Goal: Task Accomplishment & Management: Manage account settings

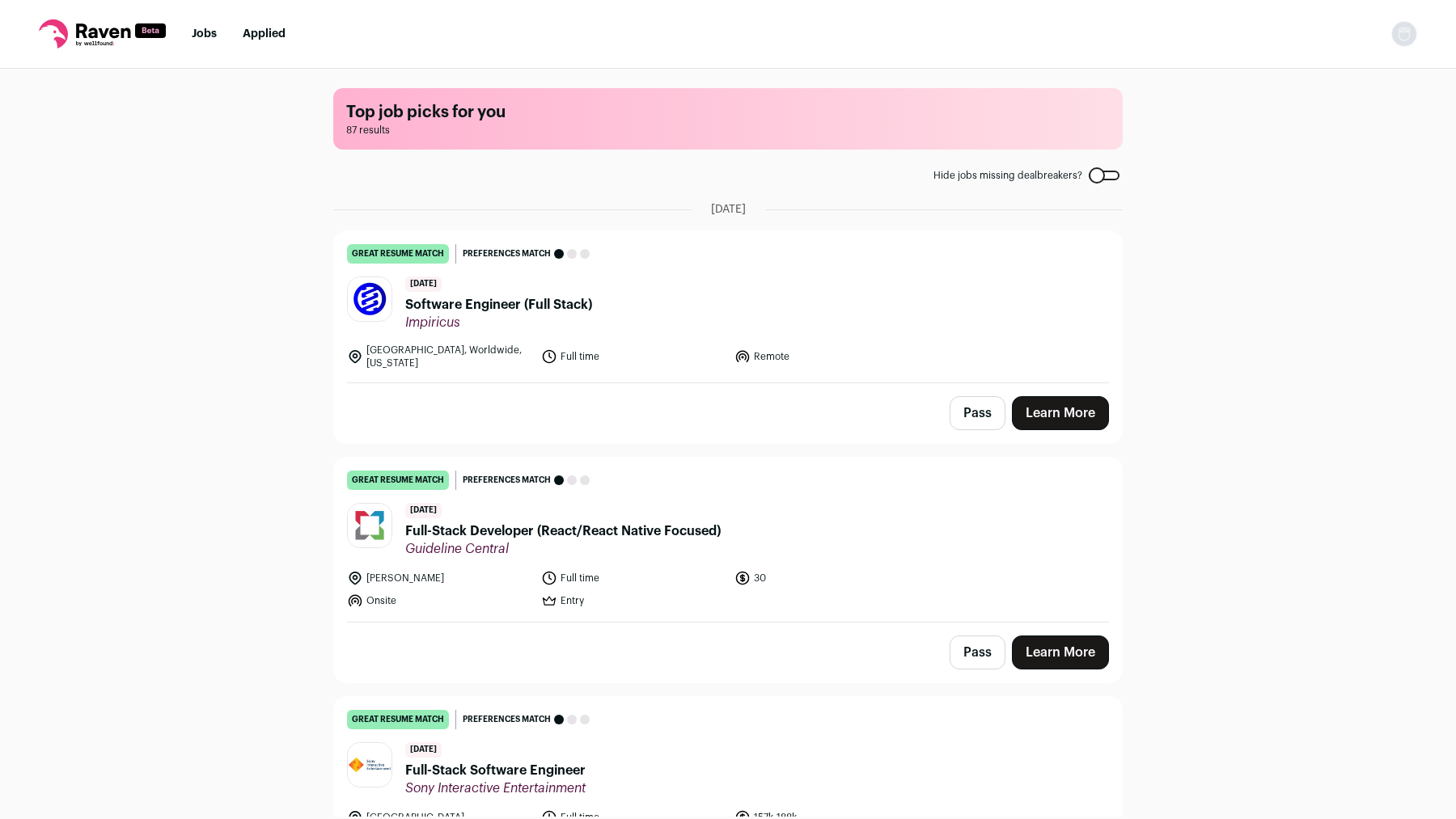
click at [543, 304] on span "Software Engineer (Full Stack)" at bounding box center [499, 305] width 187 height 19
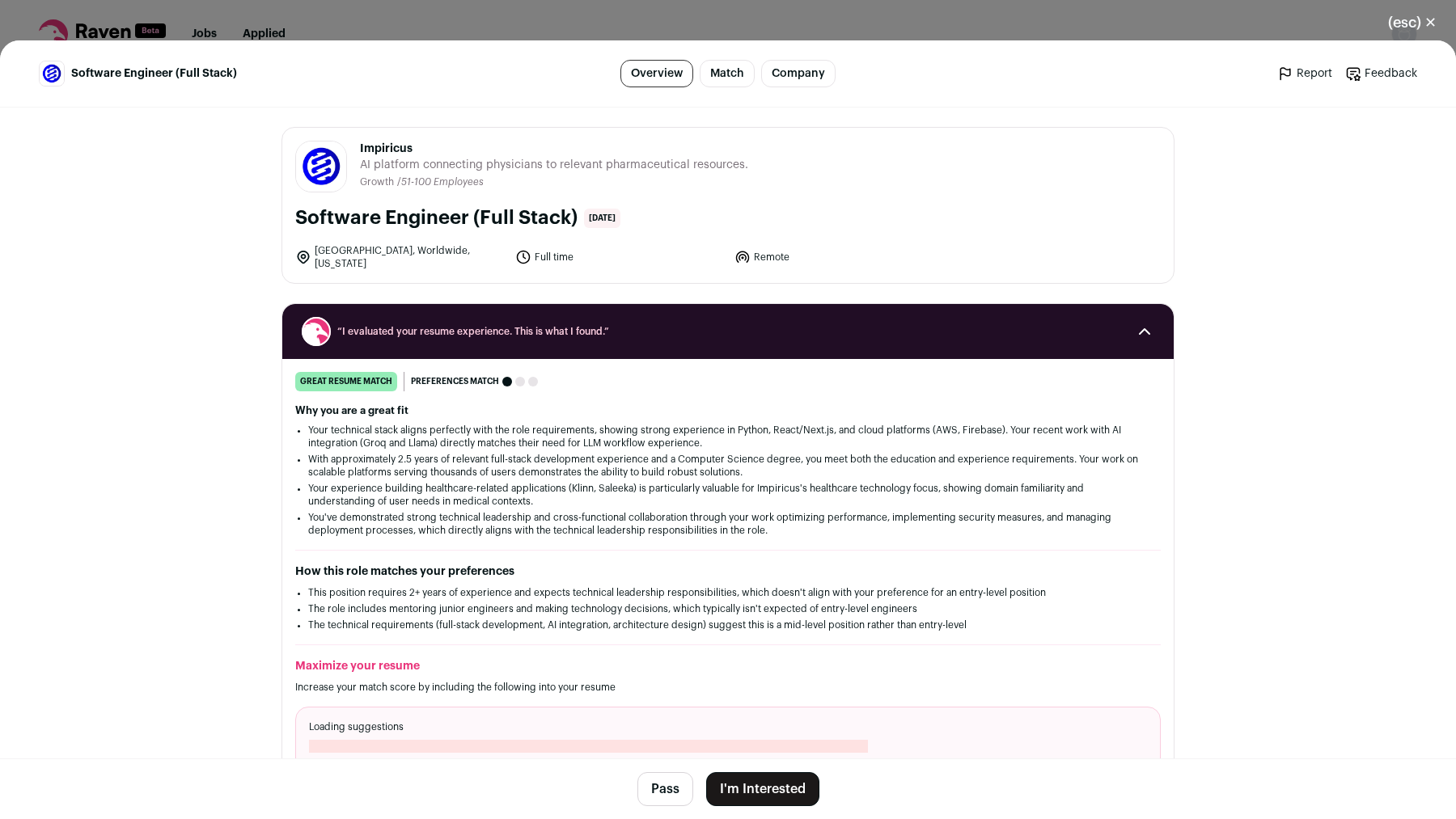
click at [586, 22] on div "(esc) ✕ Software Engineer (Full Stack) Overview Match Company Report Feedback R…" at bounding box center [728, 409] width 1456 height 819
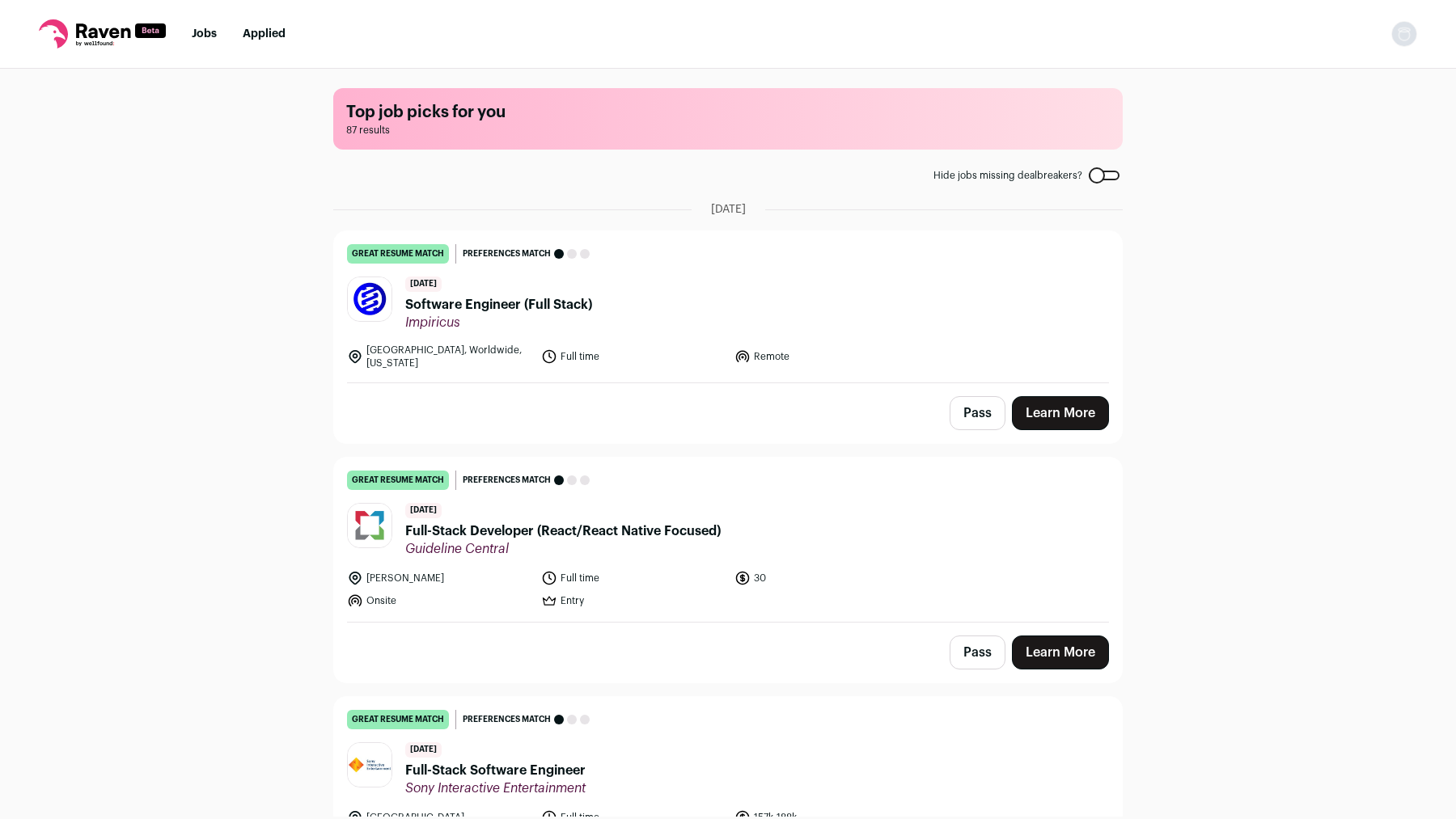
click at [1417, 37] on nav "Jobs Applied Settings Notifications Preferences Resume FAQs Logout" at bounding box center [728, 34] width 1456 height 69
click at [1397, 36] on img "Open dropdown" at bounding box center [1404, 34] width 26 height 26
click at [1352, 64] on link "Settings" at bounding box center [1328, 75] width 179 height 39
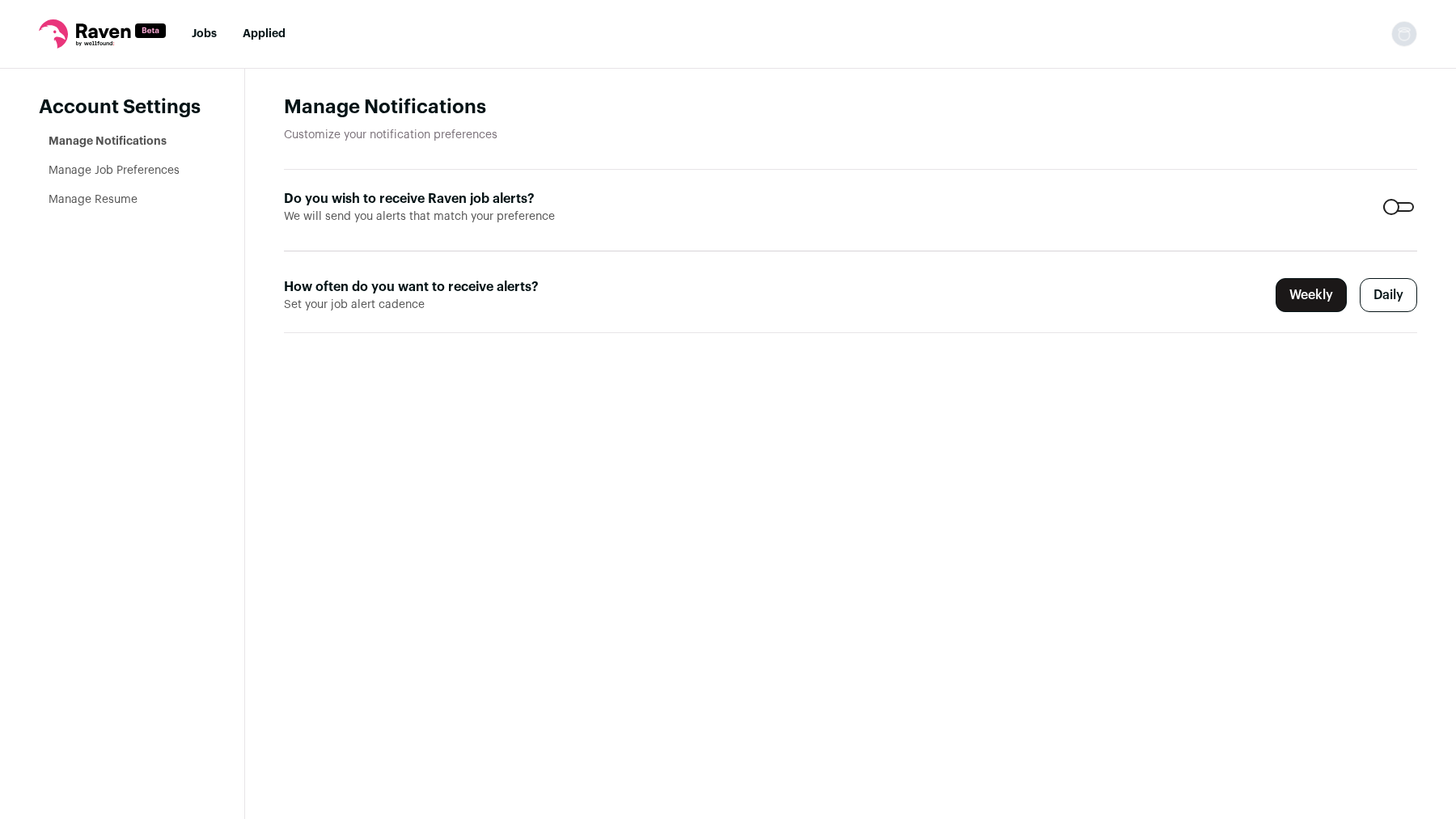
click at [99, 205] on link "Manage Resume" at bounding box center [93, 200] width 89 height 12
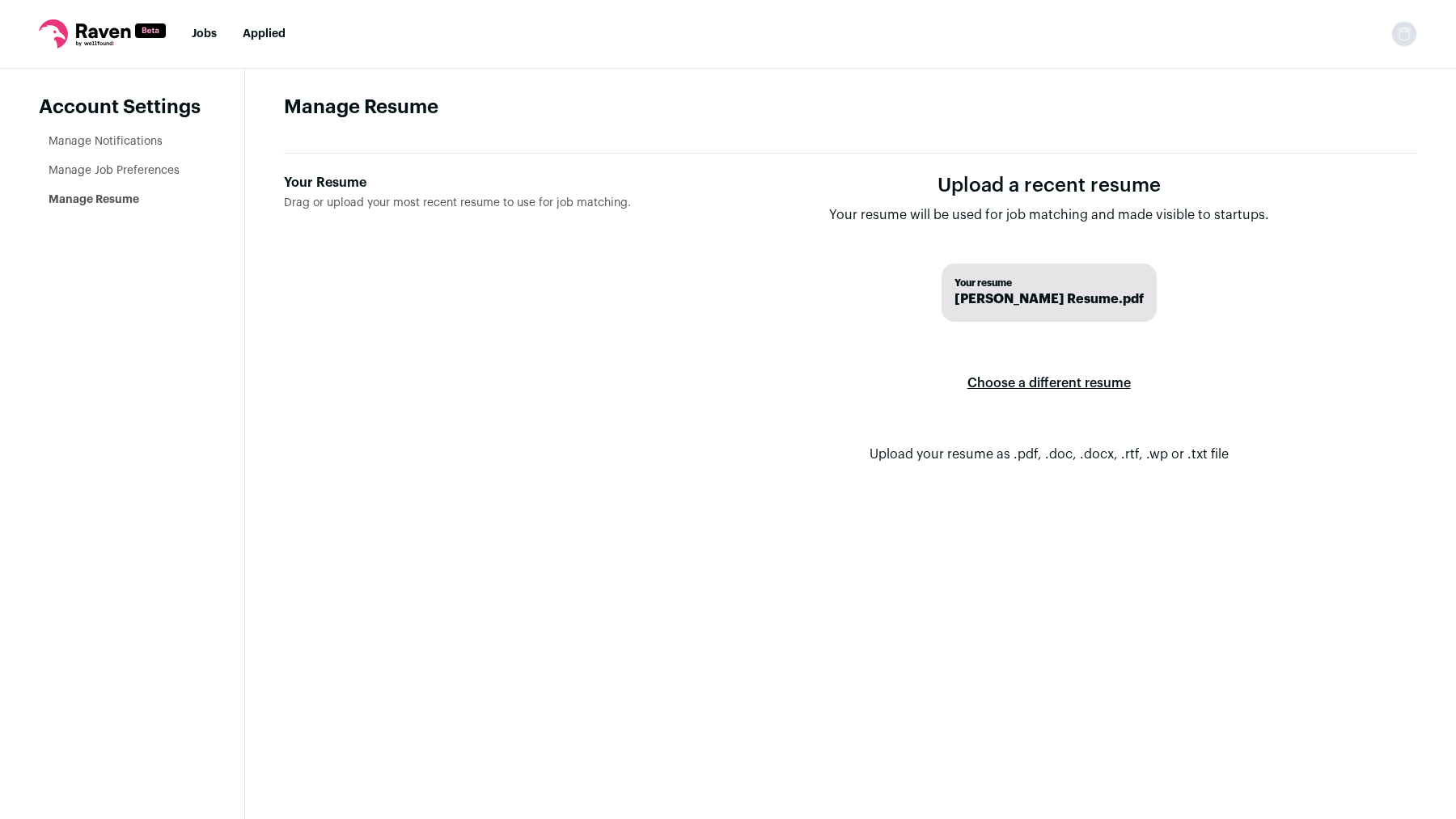
click at [1044, 379] on label "Choose a different resume" at bounding box center [1050, 383] width 163 height 46
click at [0, 0] on input "Your Resume Drag or upload your most recent resume to use for job matching." at bounding box center [0, 0] width 0 height 0
drag, startPoint x: 1082, startPoint y: 291, endPoint x: 928, endPoint y: 285, distance: 154.1
click at [968, 290] on span "Aman_Singh_Resume.pdf" at bounding box center [1049, 299] width 161 height 19
click at [860, 289] on form "Upload a recent resume Your resume will be used for job matching and made visib…" at bounding box center [1049, 331] width 737 height 317
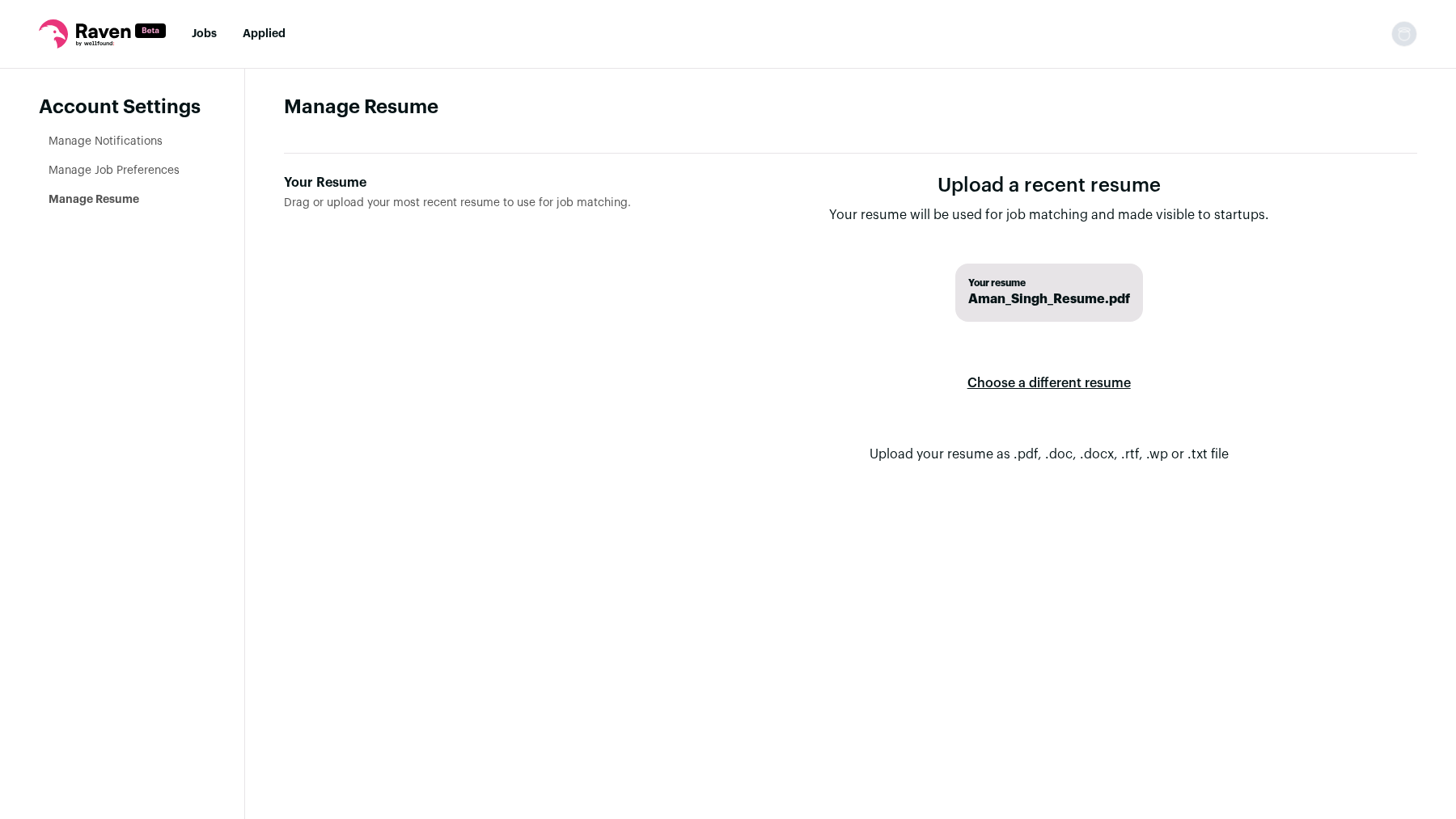
click at [220, 43] on nav "Jobs Applied Settings Notifications Preferences Resume FAQs Logout" at bounding box center [728, 34] width 1456 height 69
click at [208, 38] on link "Jobs" at bounding box center [204, 34] width 25 height 12
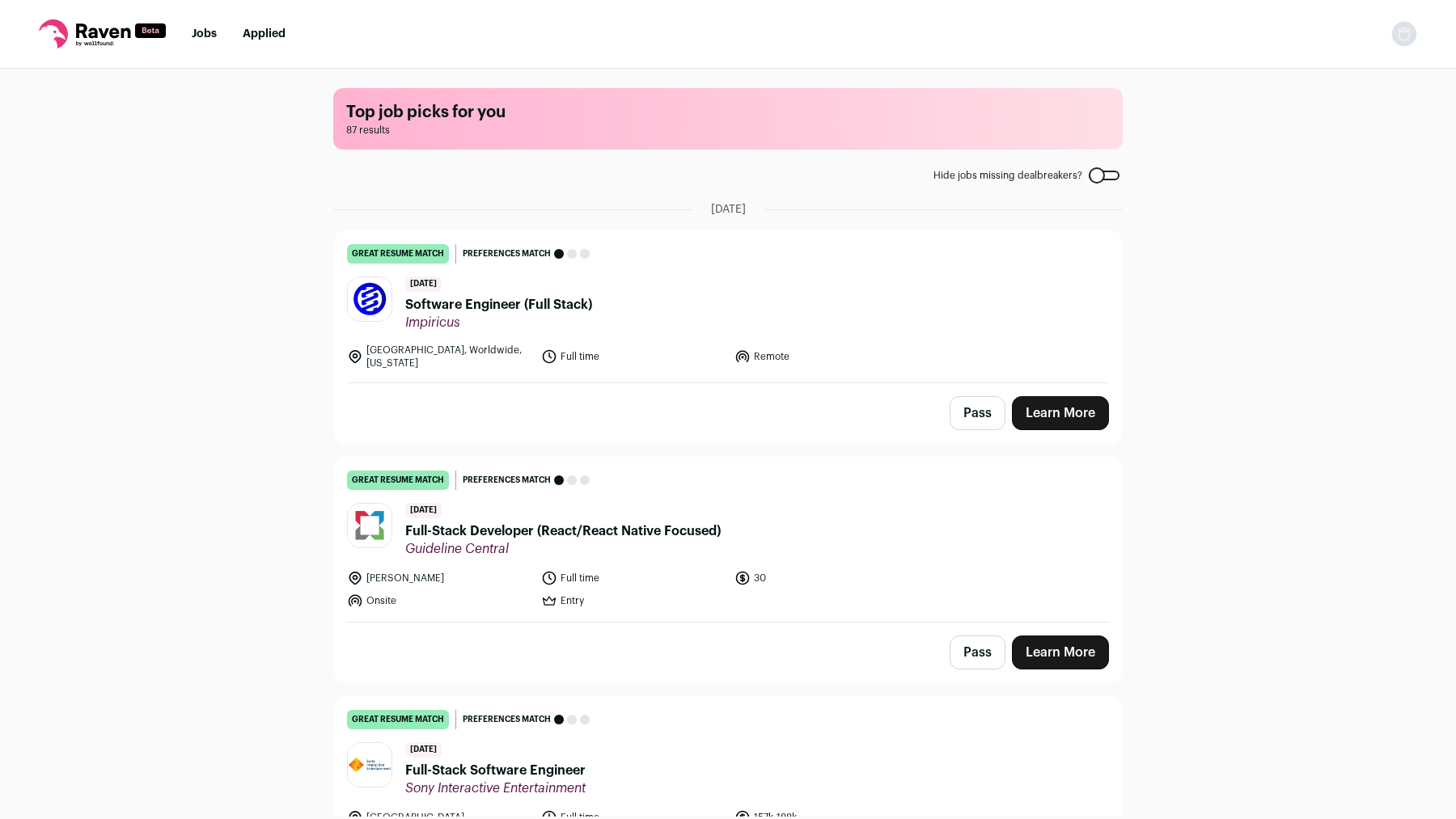
click at [539, 296] on span "Software Engineer (Full Stack)" at bounding box center [499, 305] width 187 height 19
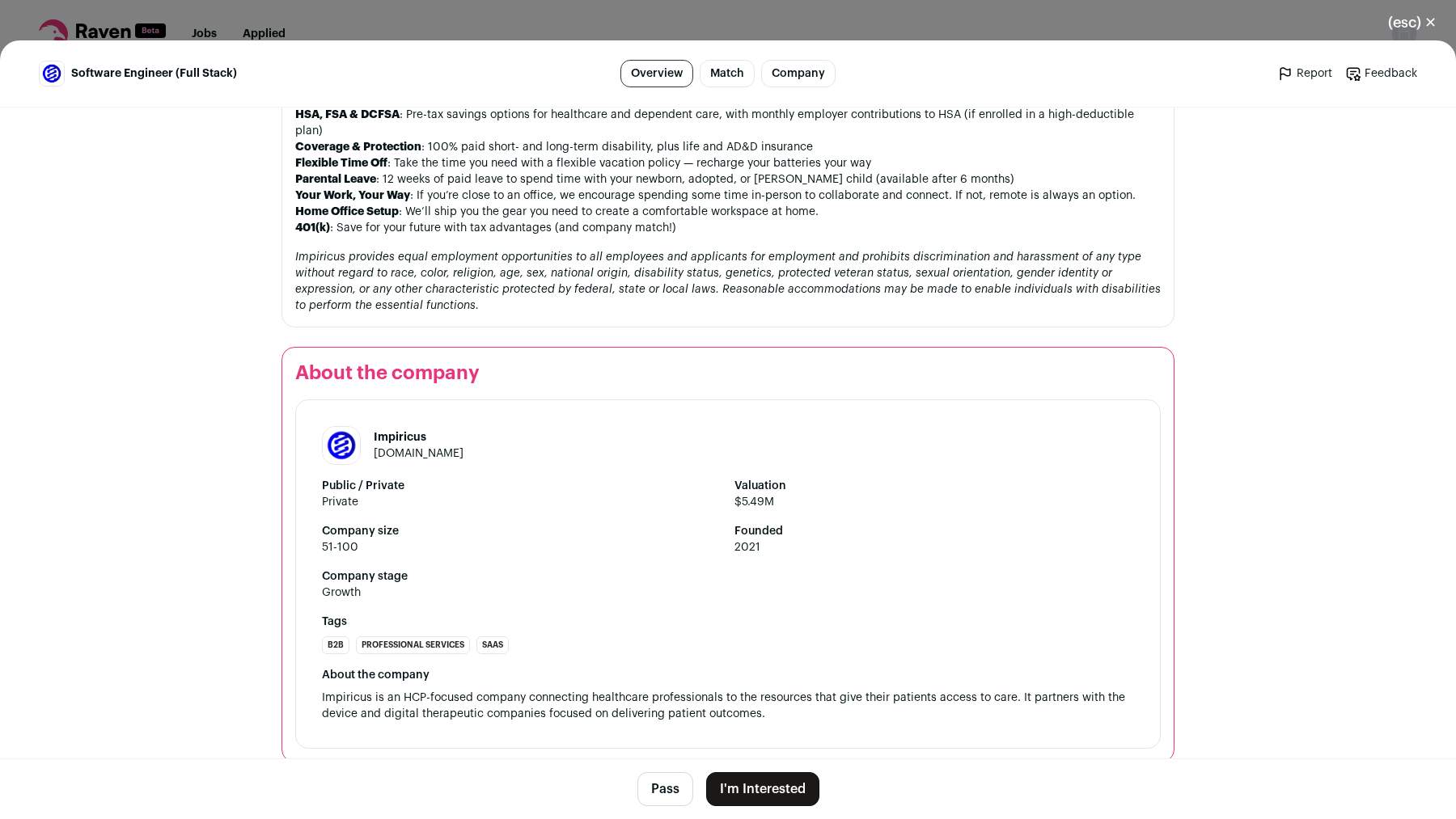
scroll to position [1684, 0]
click at [770, 779] on button "I'm Interested" at bounding box center [763, 789] width 114 height 34
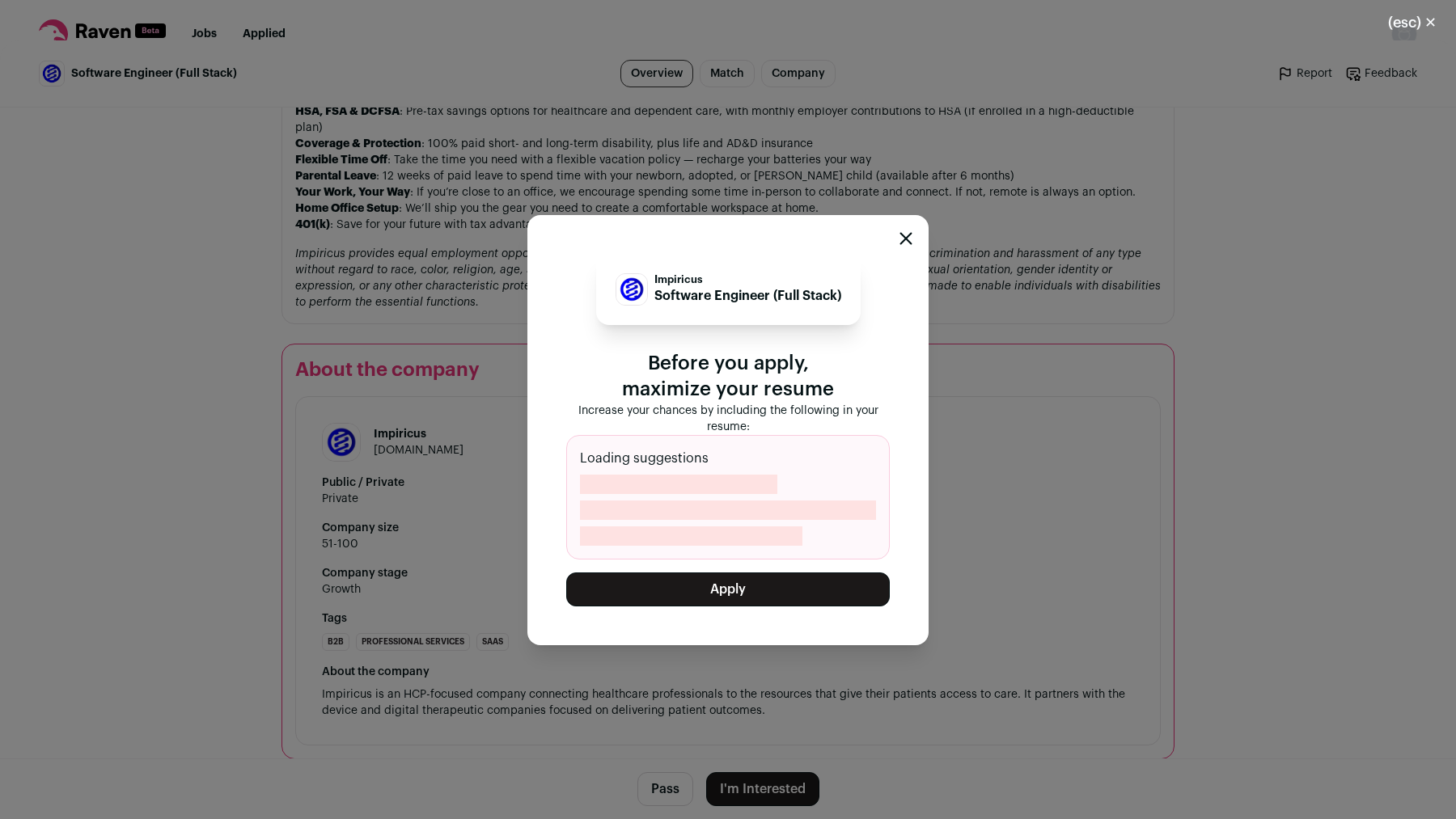
click at [707, 584] on button "Apply" at bounding box center [728, 589] width 324 height 34
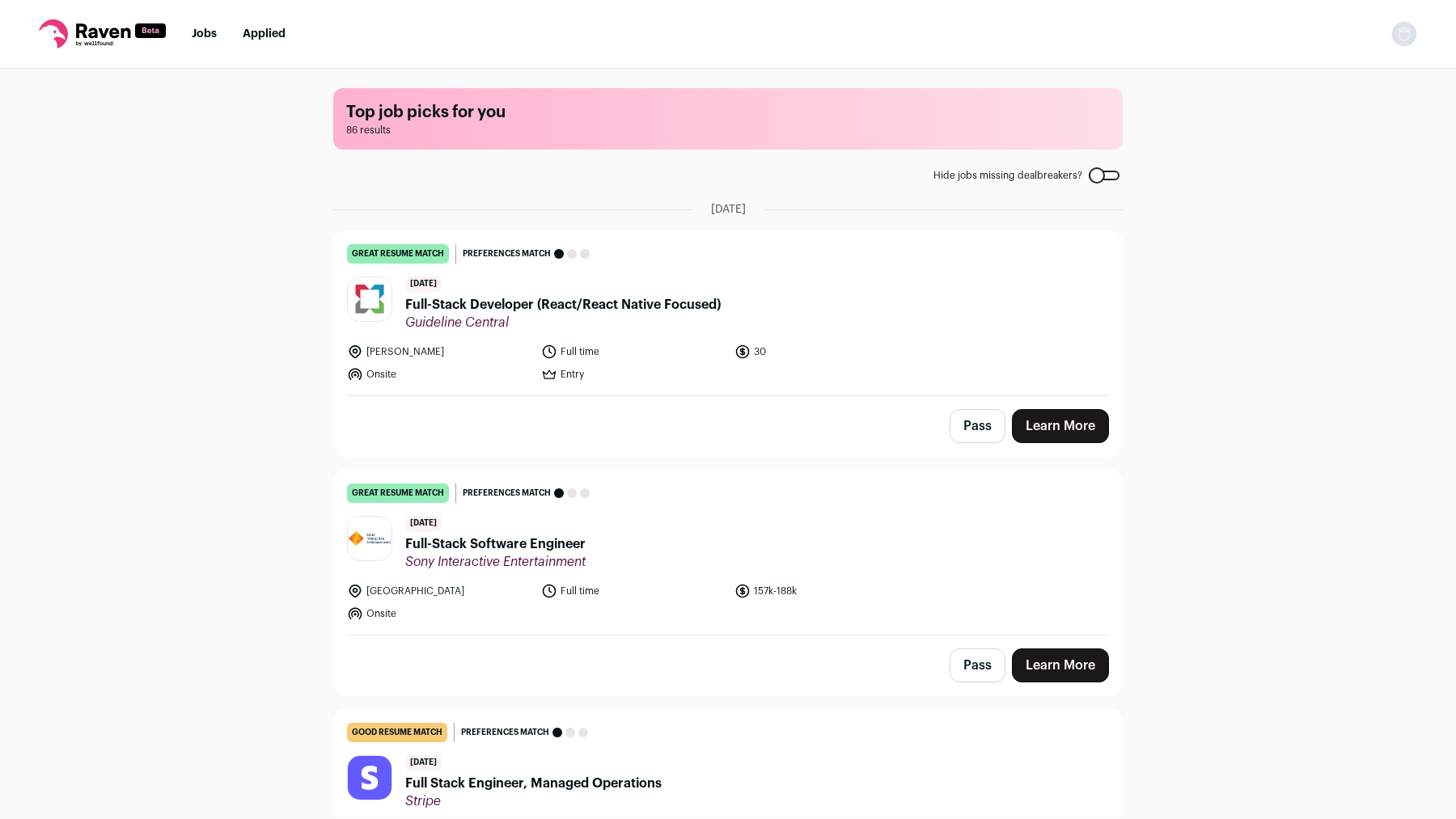
click at [602, 307] on span "Full-Stack Developer (React/React Native Focused)" at bounding box center [563, 305] width 316 height 19
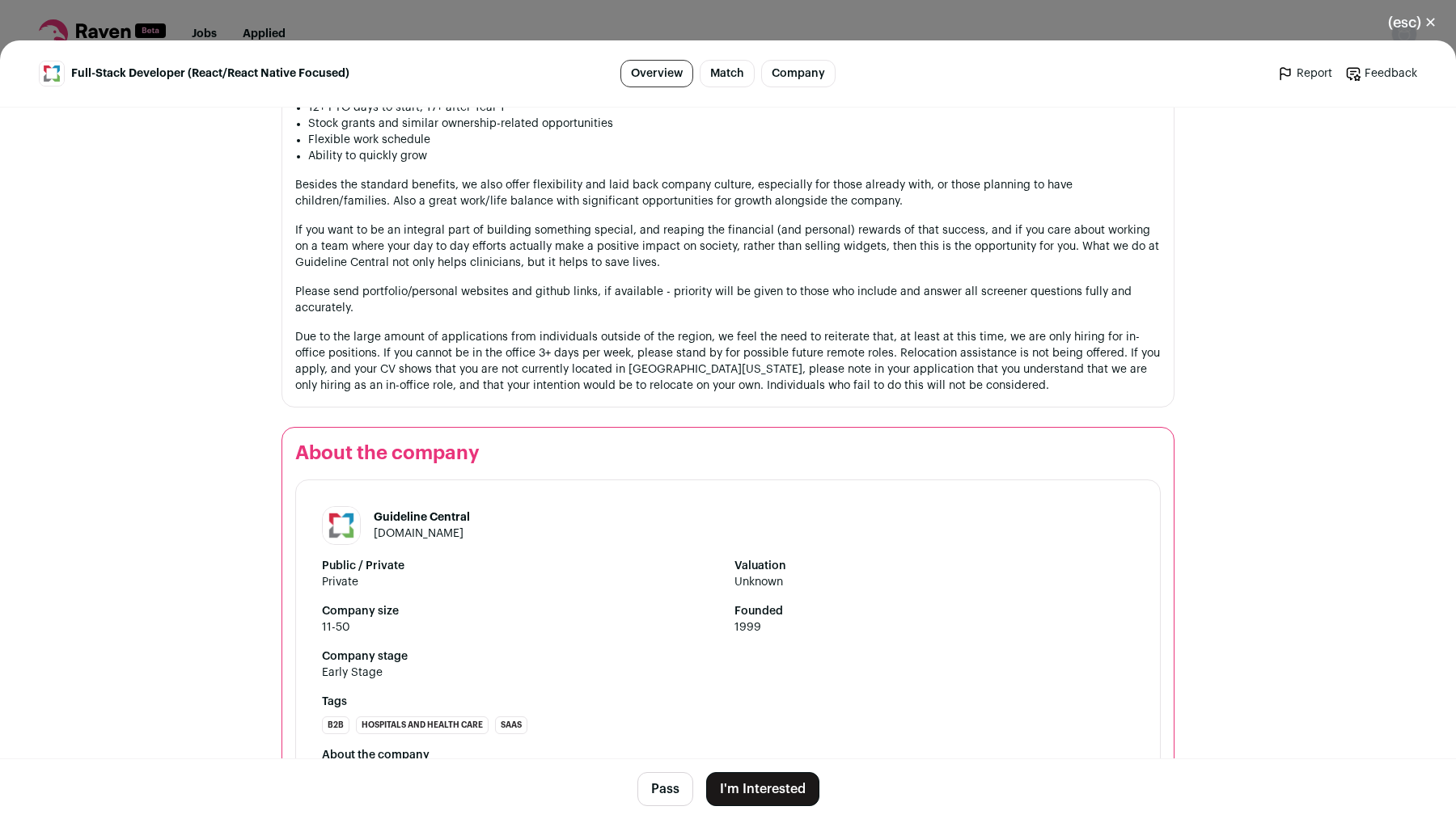
scroll to position [1650, 0]
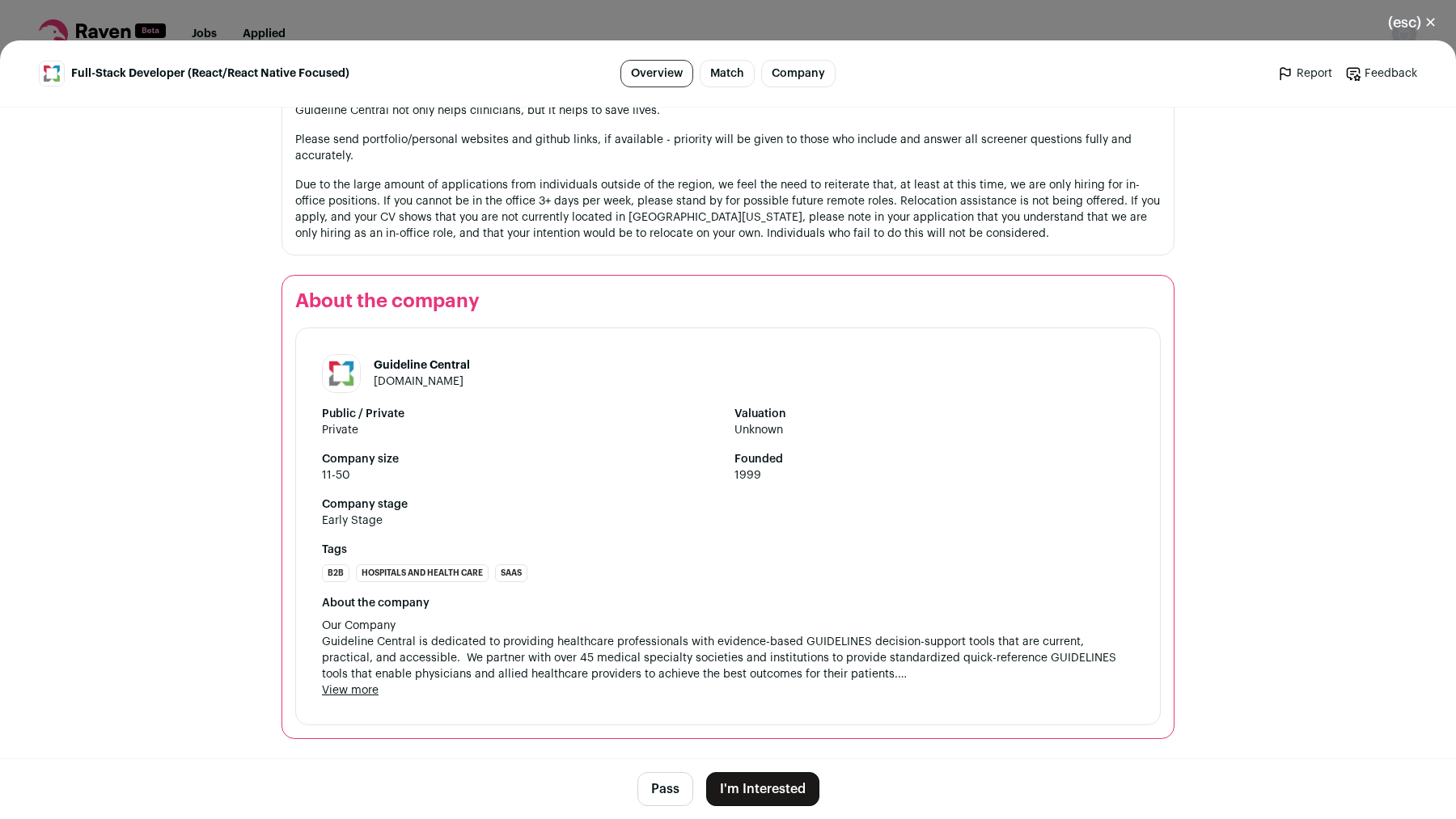
click at [738, 785] on button "I'm Interested" at bounding box center [763, 789] width 114 height 34
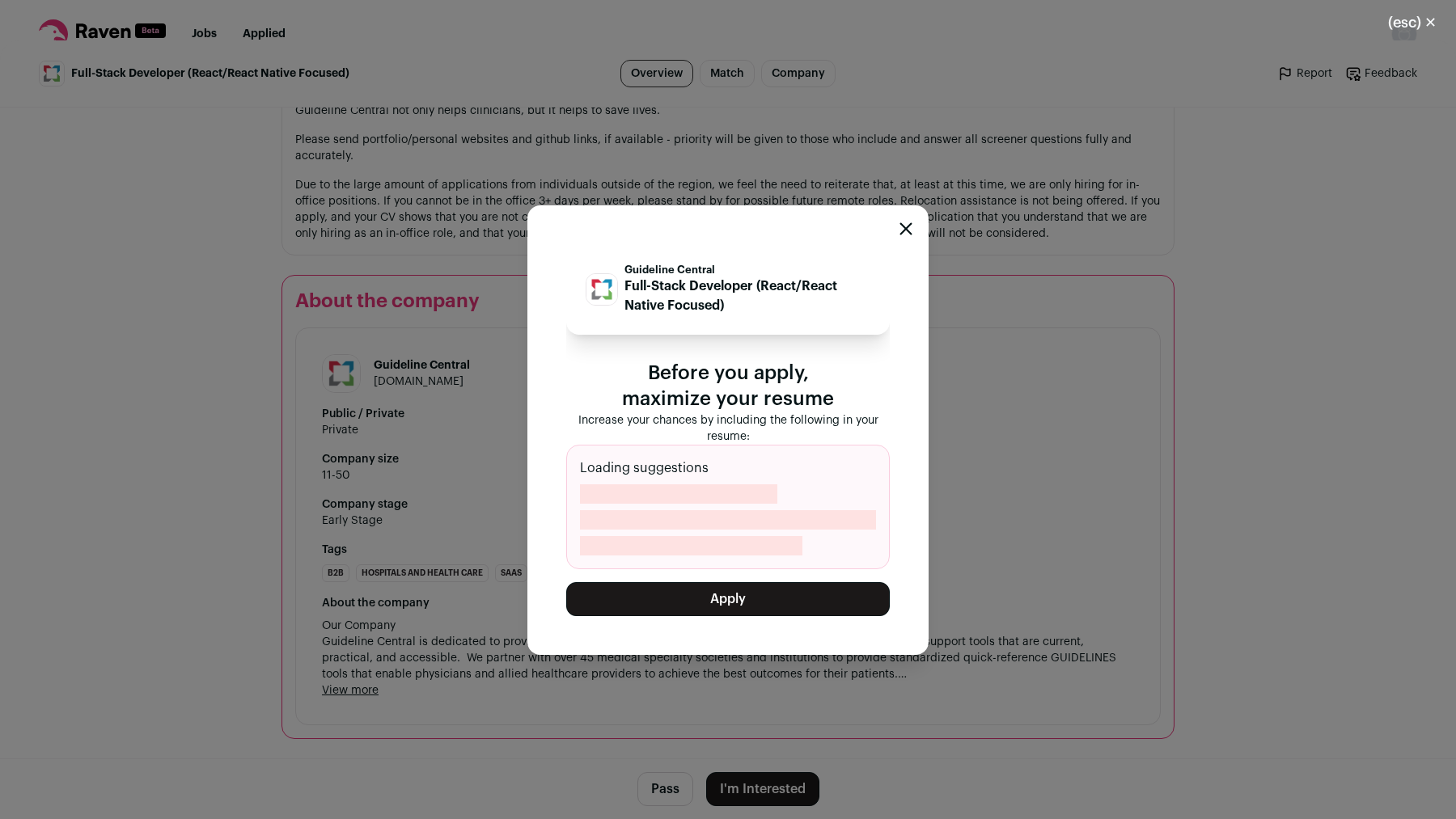
click at [726, 613] on button "Apply" at bounding box center [728, 598] width 324 height 34
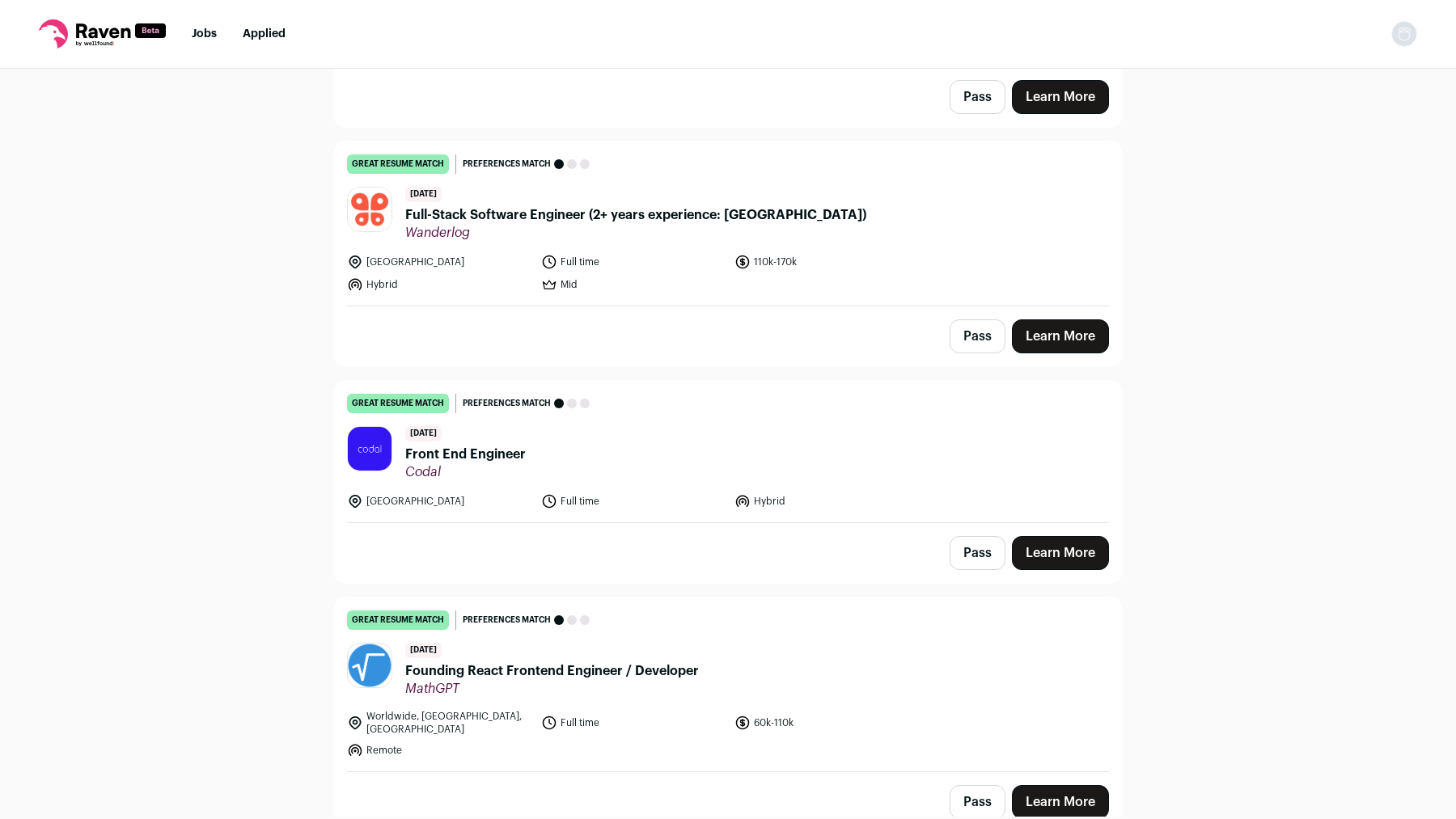
scroll to position [1505, 0]
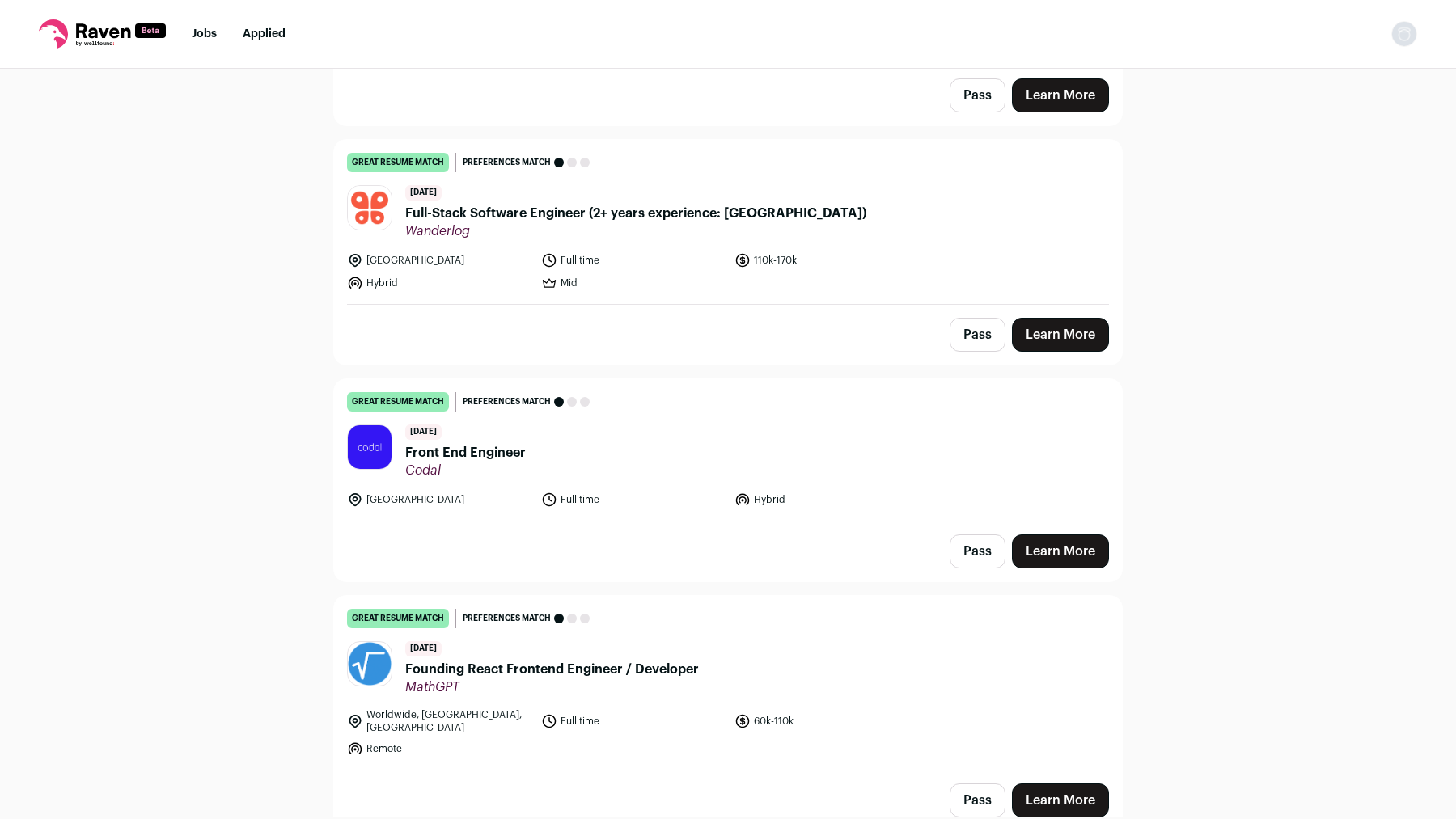
click at [500, 461] on span "Front End Engineer" at bounding box center [466, 453] width 121 height 19
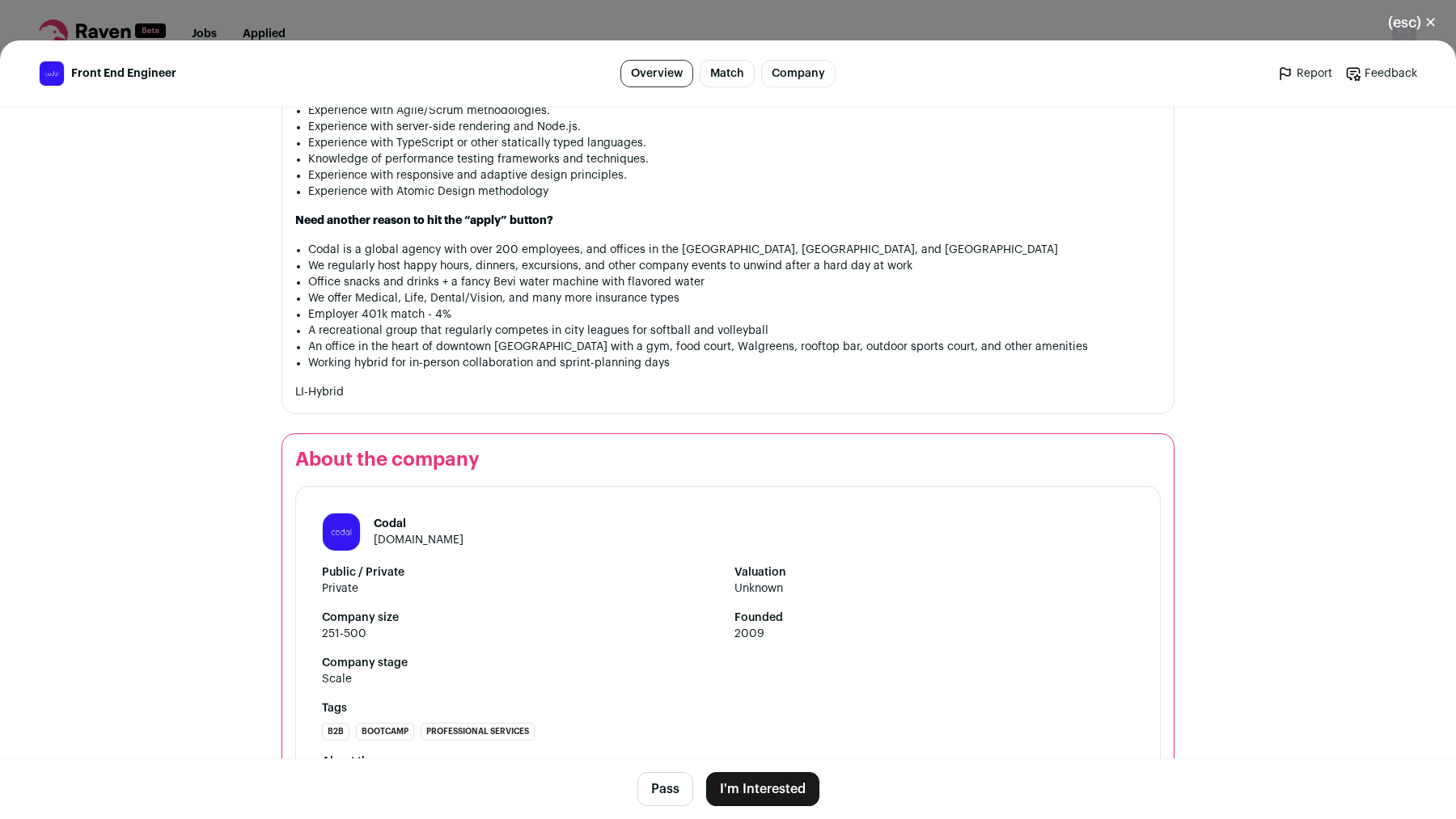
scroll to position [1515, 0]
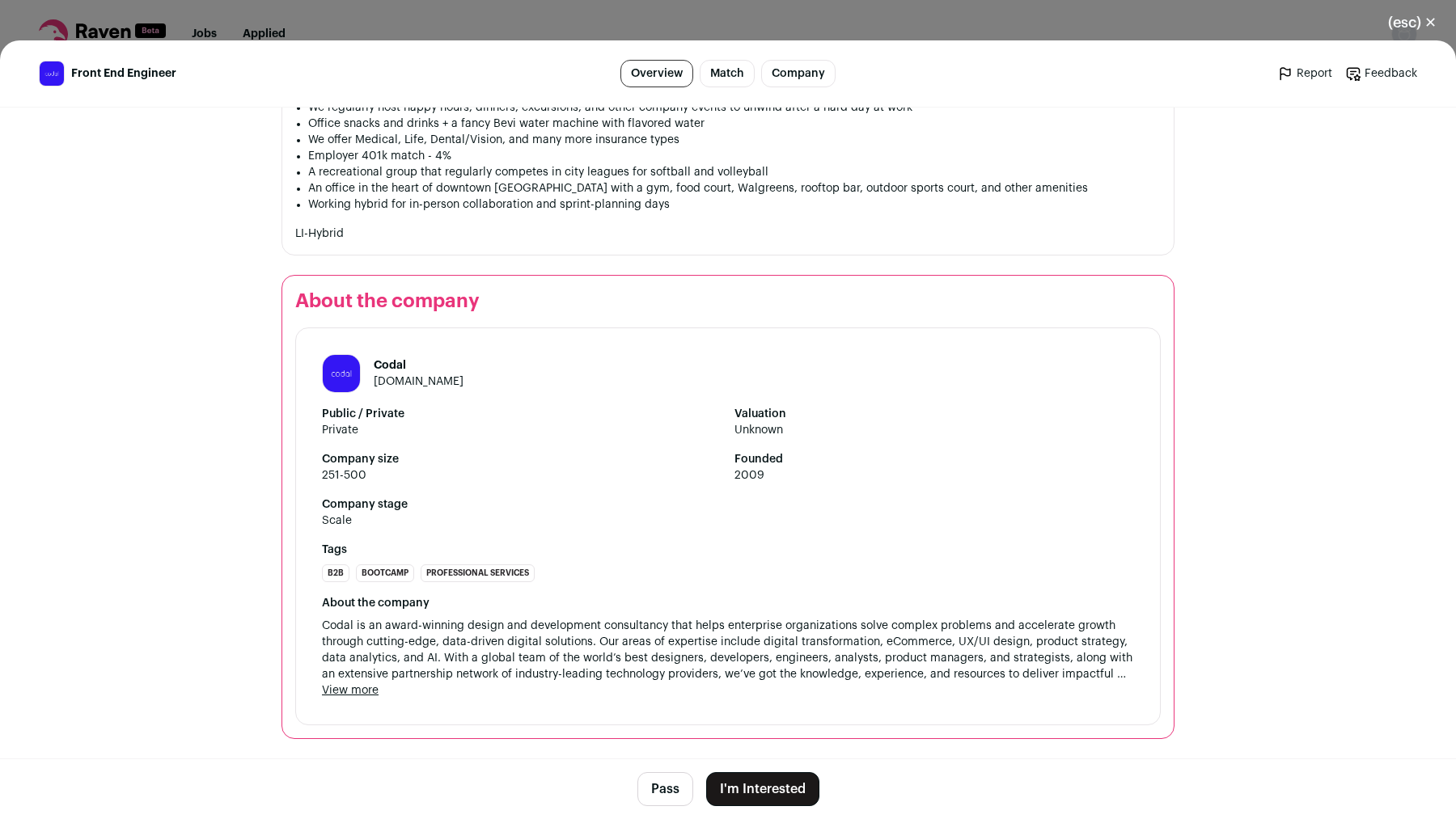
click at [749, 784] on button "I'm Interested" at bounding box center [763, 789] width 114 height 34
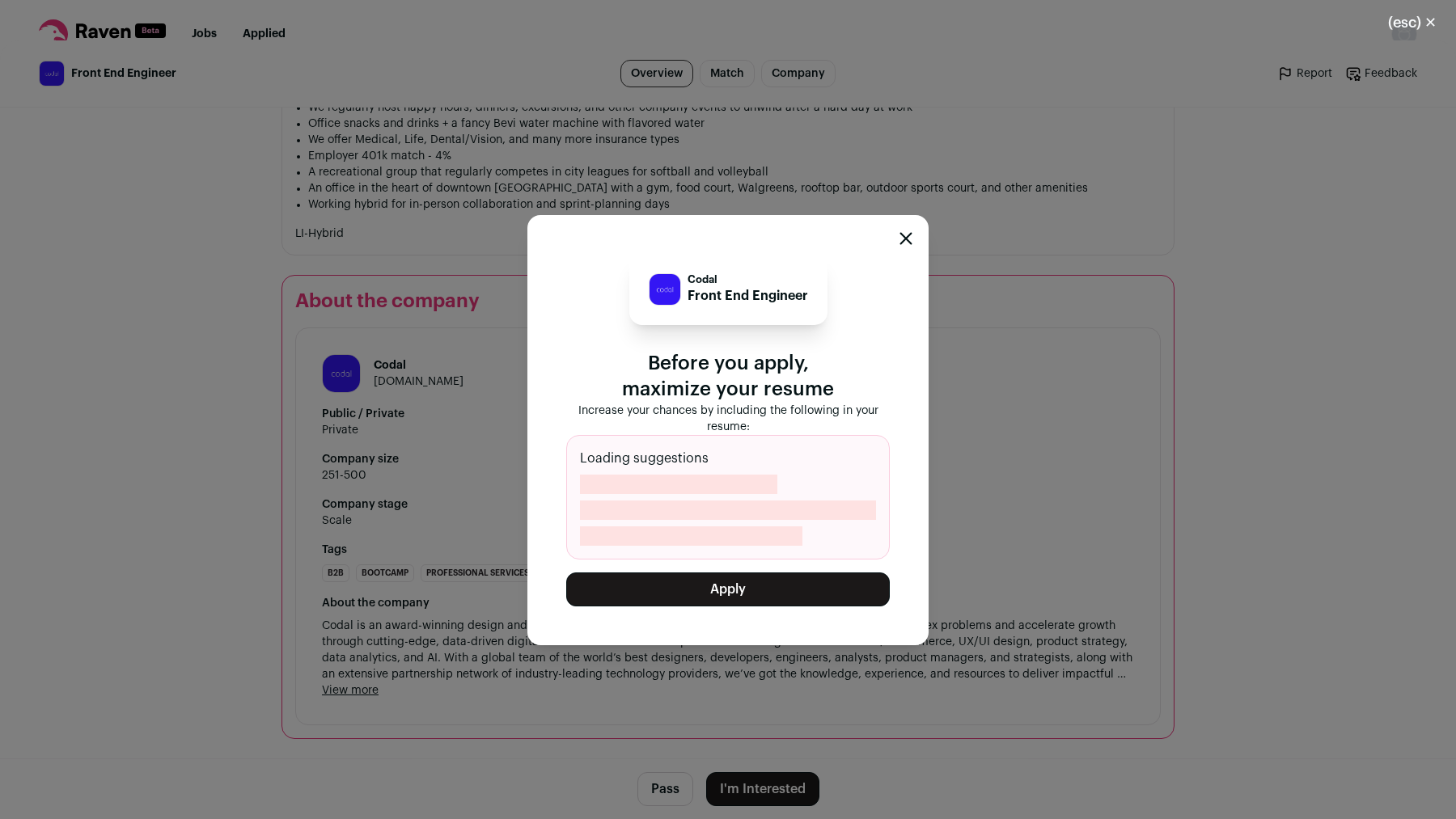
click at [741, 579] on button "Apply" at bounding box center [728, 589] width 324 height 34
